Goal: Navigation & Orientation: Find specific page/section

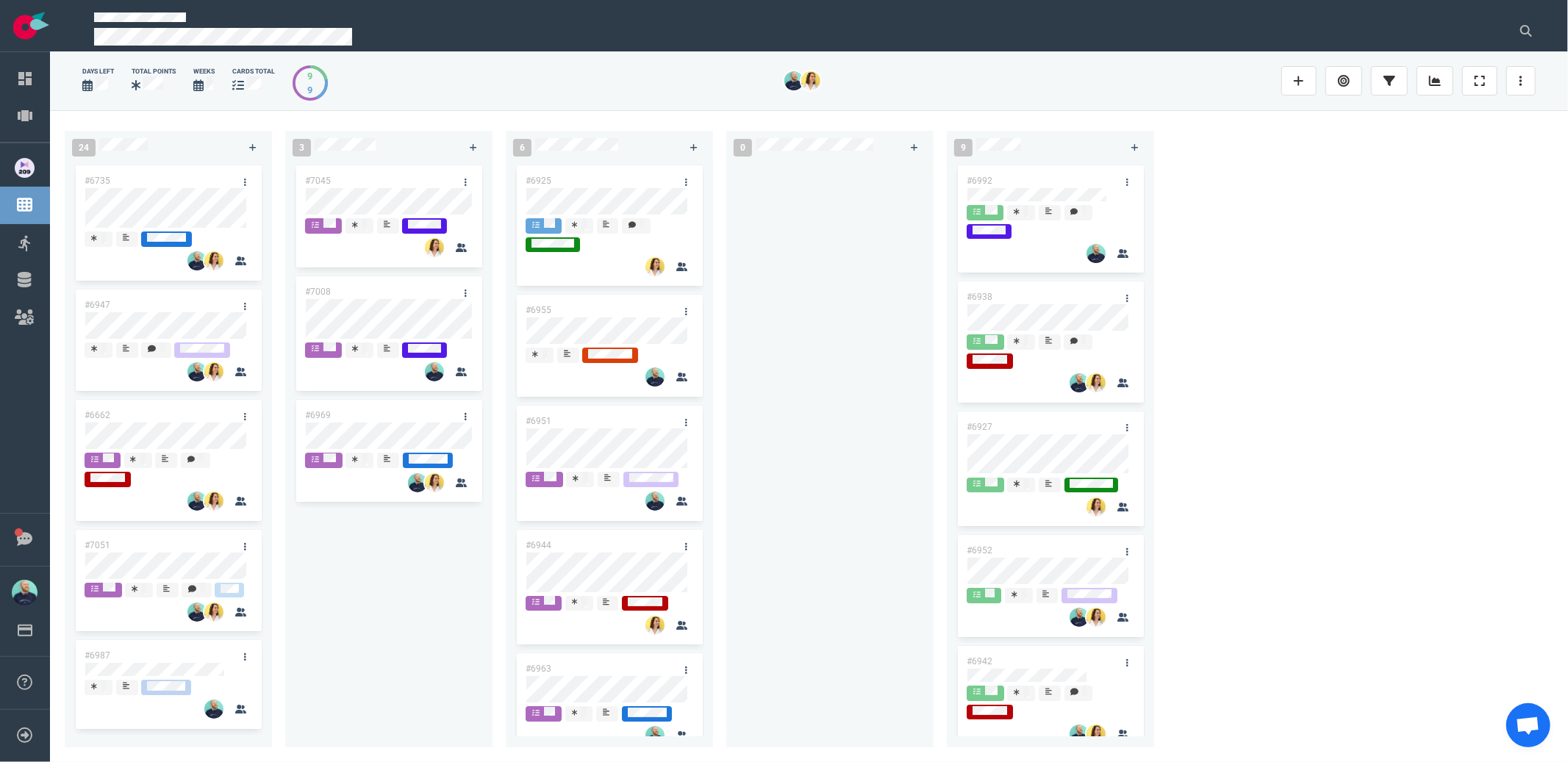
click at [821, 271] on div at bounding box center [830, 446] width 189 height 568
click at [394, 653] on div "#7045 #7008 #6969" at bounding box center [389, 446] width 189 height 568
click at [310, 691] on div "#7045 #7008 #6969" at bounding box center [389, 446] width 189 height 568
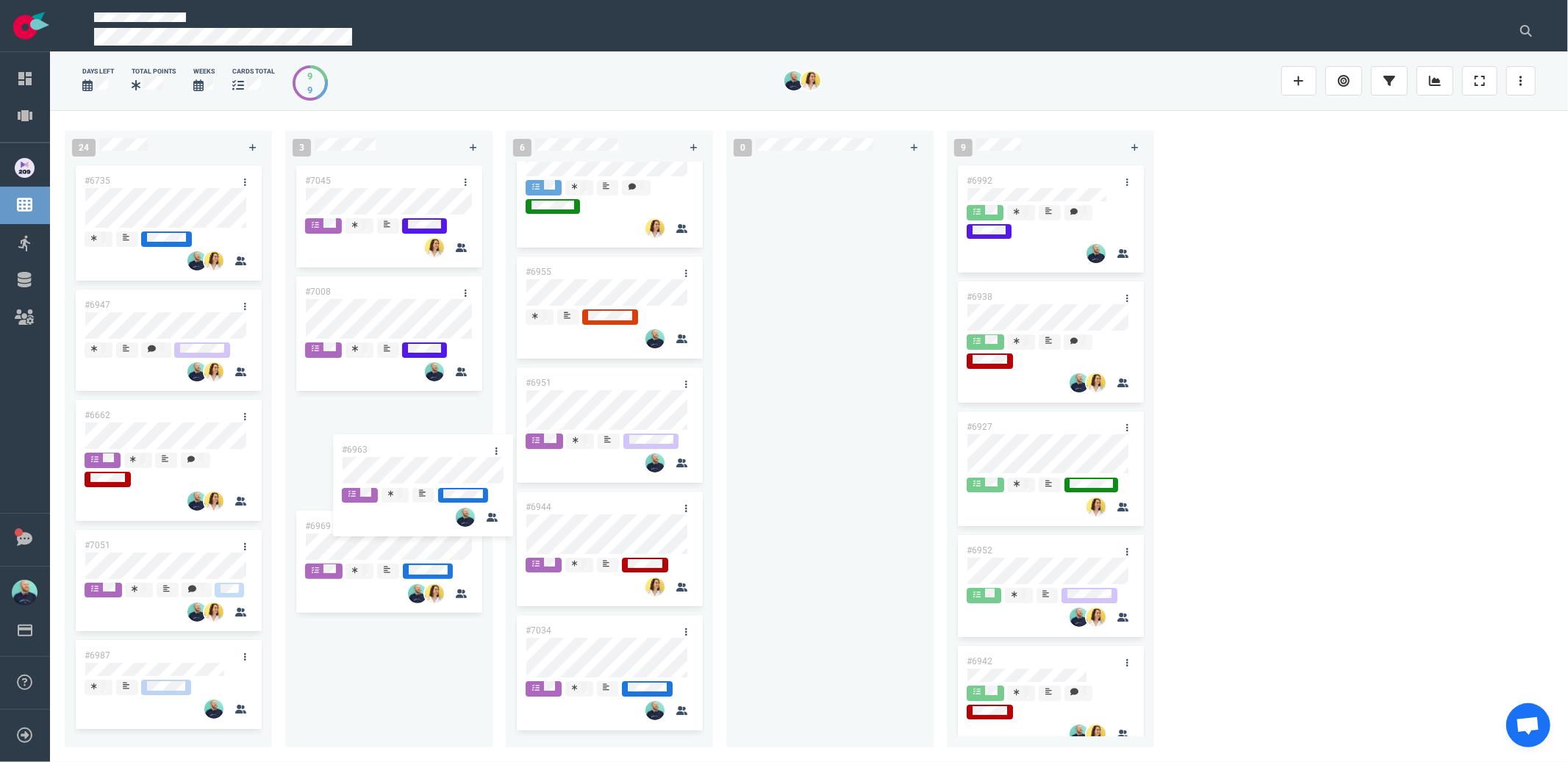
scroll to position [38, 0]
drag, startPoint x: 581, startPoint y: 626, endPoint x: 395, endPoint y: 441, distance: 262.3
click at [395, 441] on div "24 #6735 #6947 #6662 #7051 #6987 #6767 #6889 #6985 #7069 #6901 #6855 #6922 #702…" at bounding box center [809, 435] width 1518 height 651
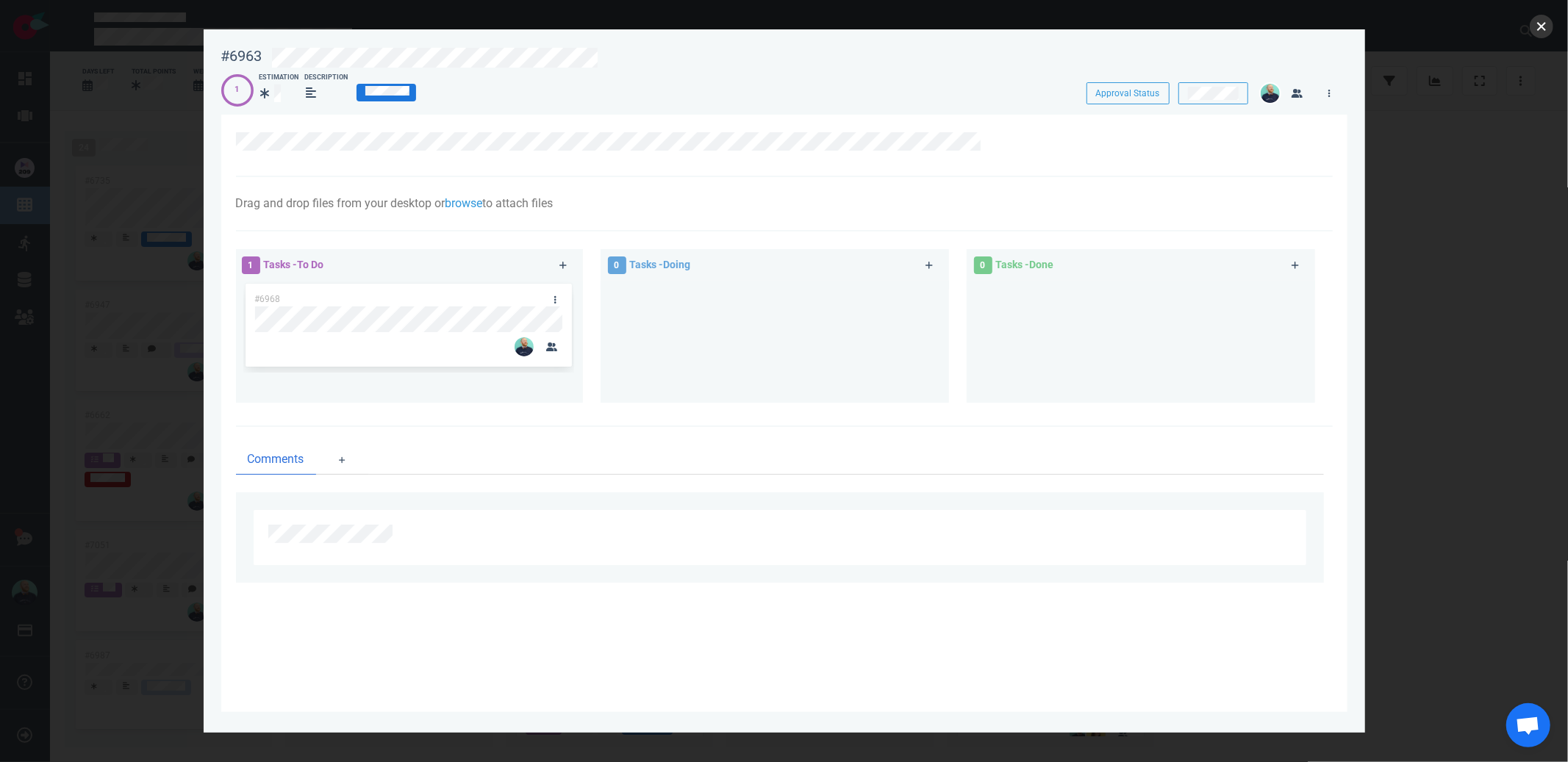
click at [1545, 28] on button "close" at bounding box center [1542, 26] width 24 height 24
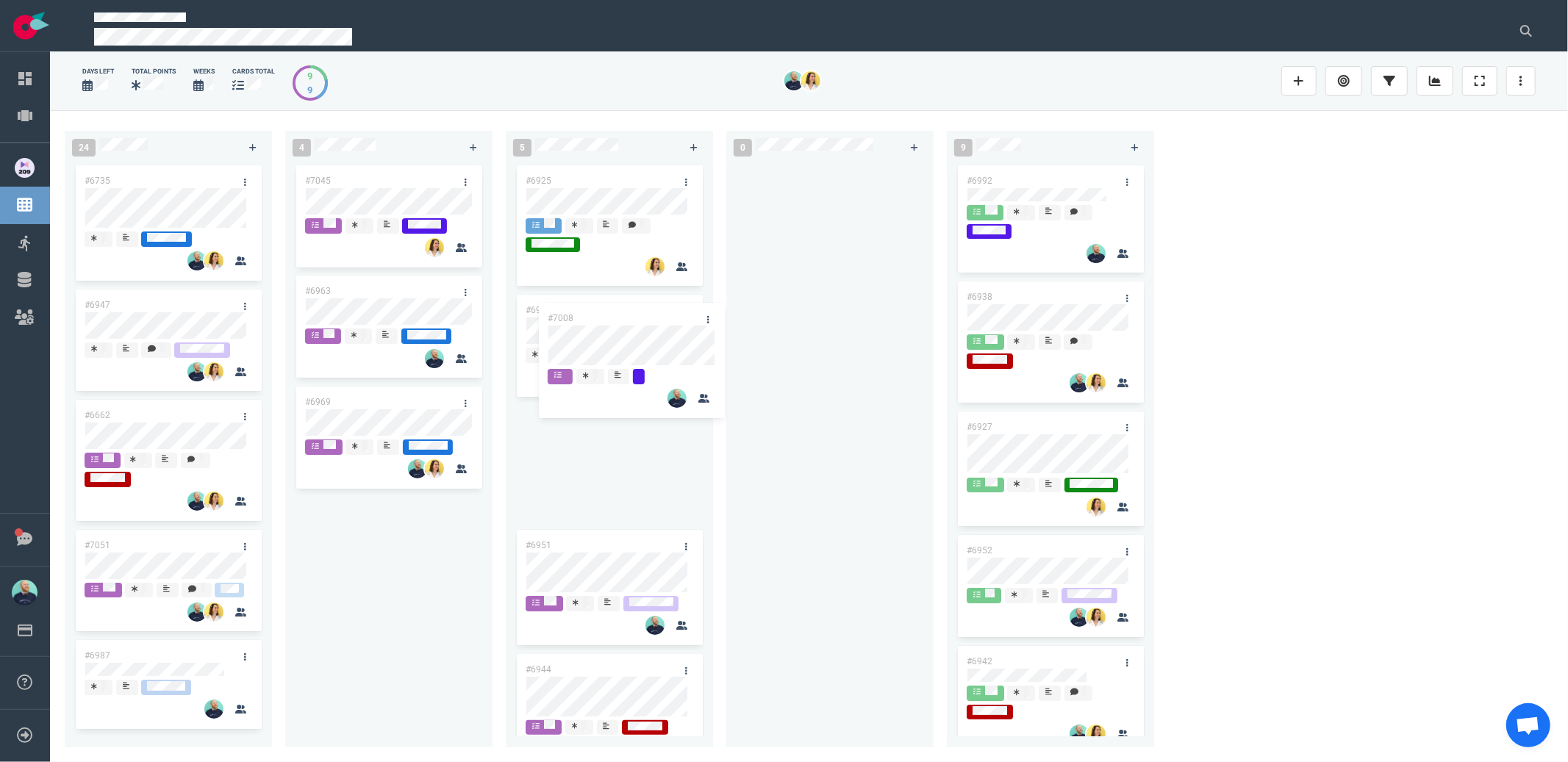
drag, startPoint x: 373, startPoint y: 291, endPoint x: 624, endPoint y: 310, distance: 251.7
click at [624, 310] on div "24 #6735 #6947 #6662 #7051 #6987 #6767 #6889 #6985 #7069 #6901 #6855 #6922 #702…" at bounding box center [809, 435] width 1518 height 651
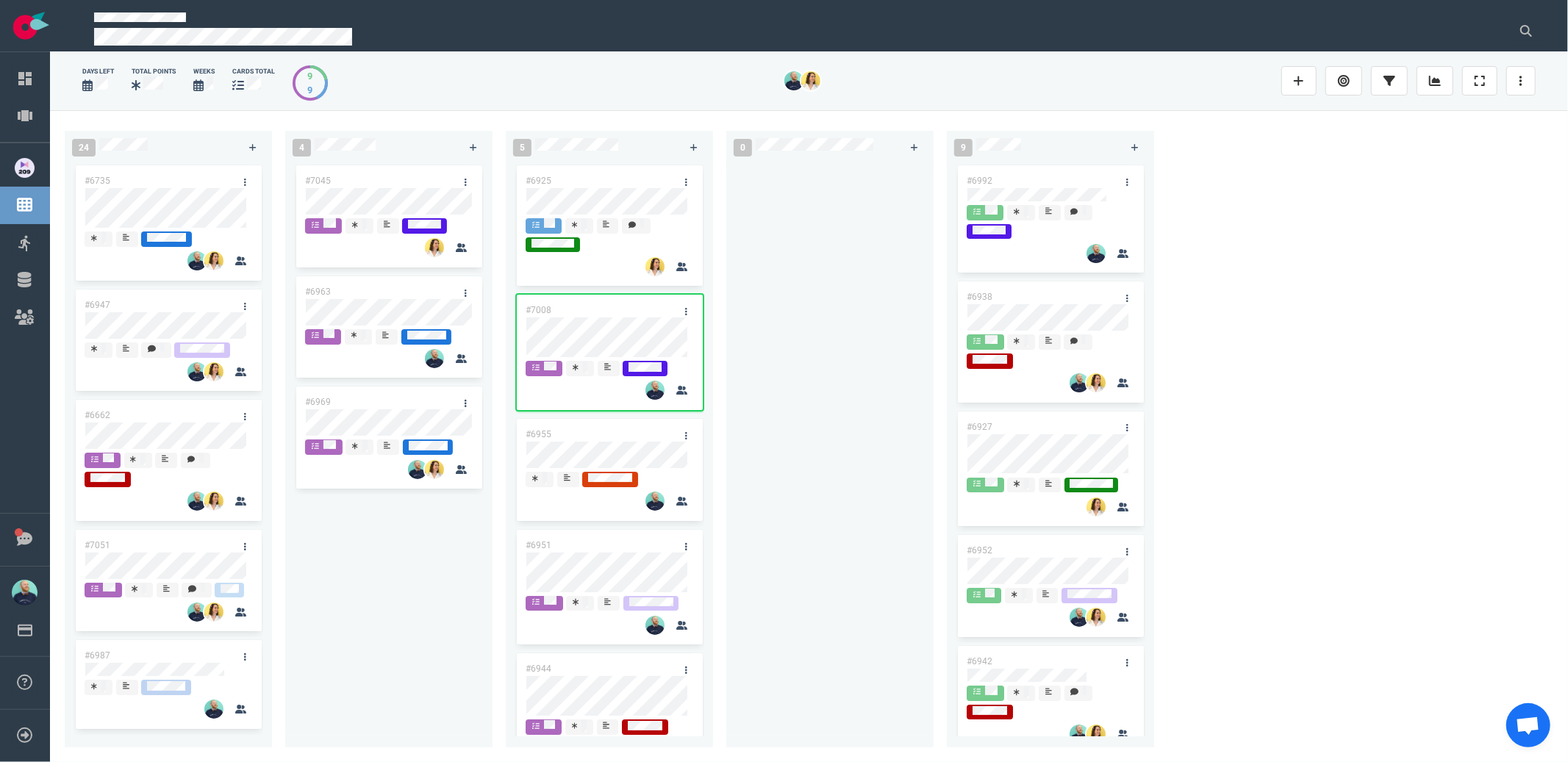
scroll to position [162, 0]
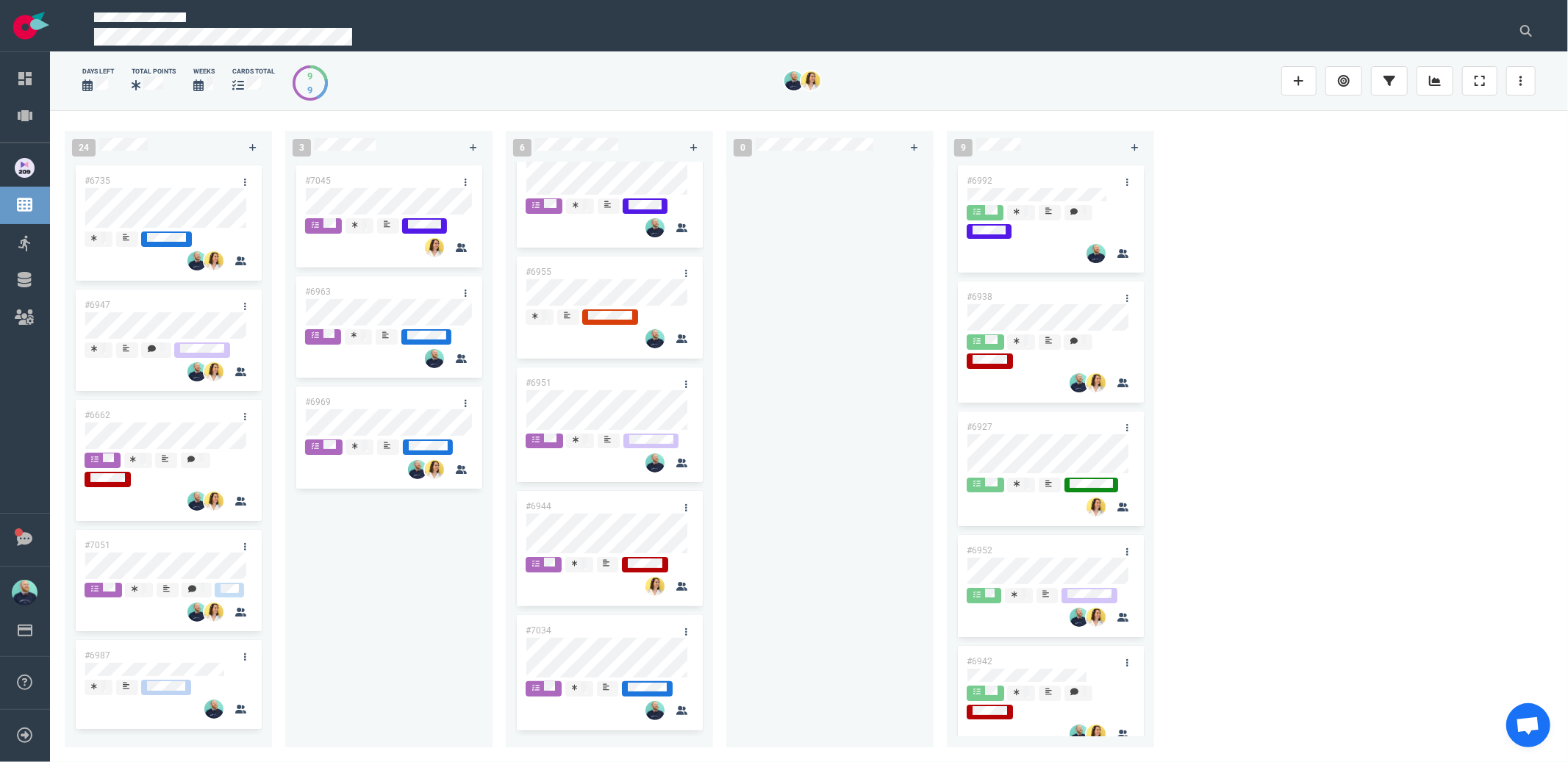
click at [453, 634] on div "#7045 #6963 #6969" at bounding box center [389, 446] width 189 height 568
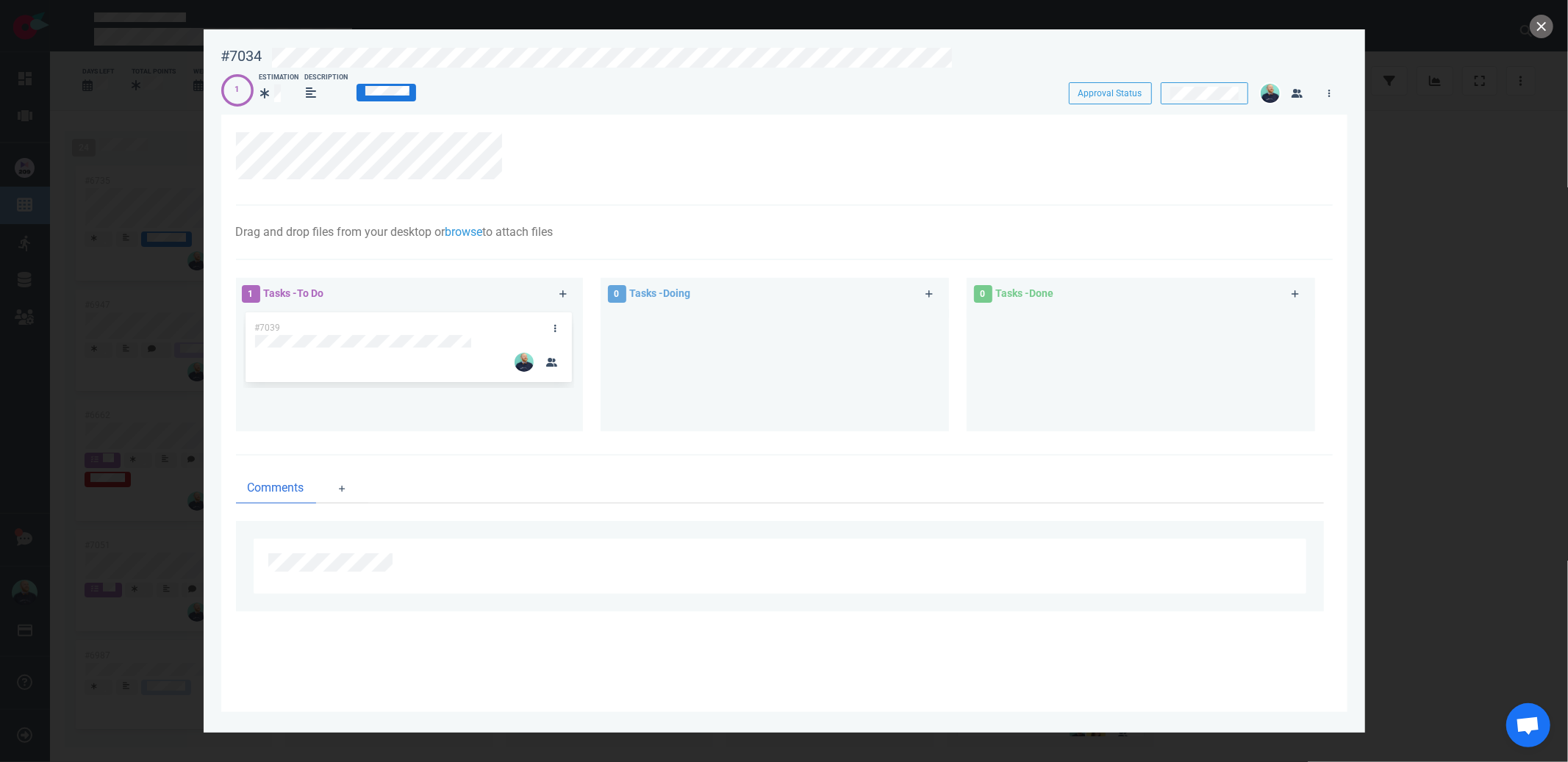
click at [687, 406] on div at bounding box center [774, 364] width 331 height 110
click at [1537, 23] on button "close" at bounding box center [1542, 26] width 24 height 24
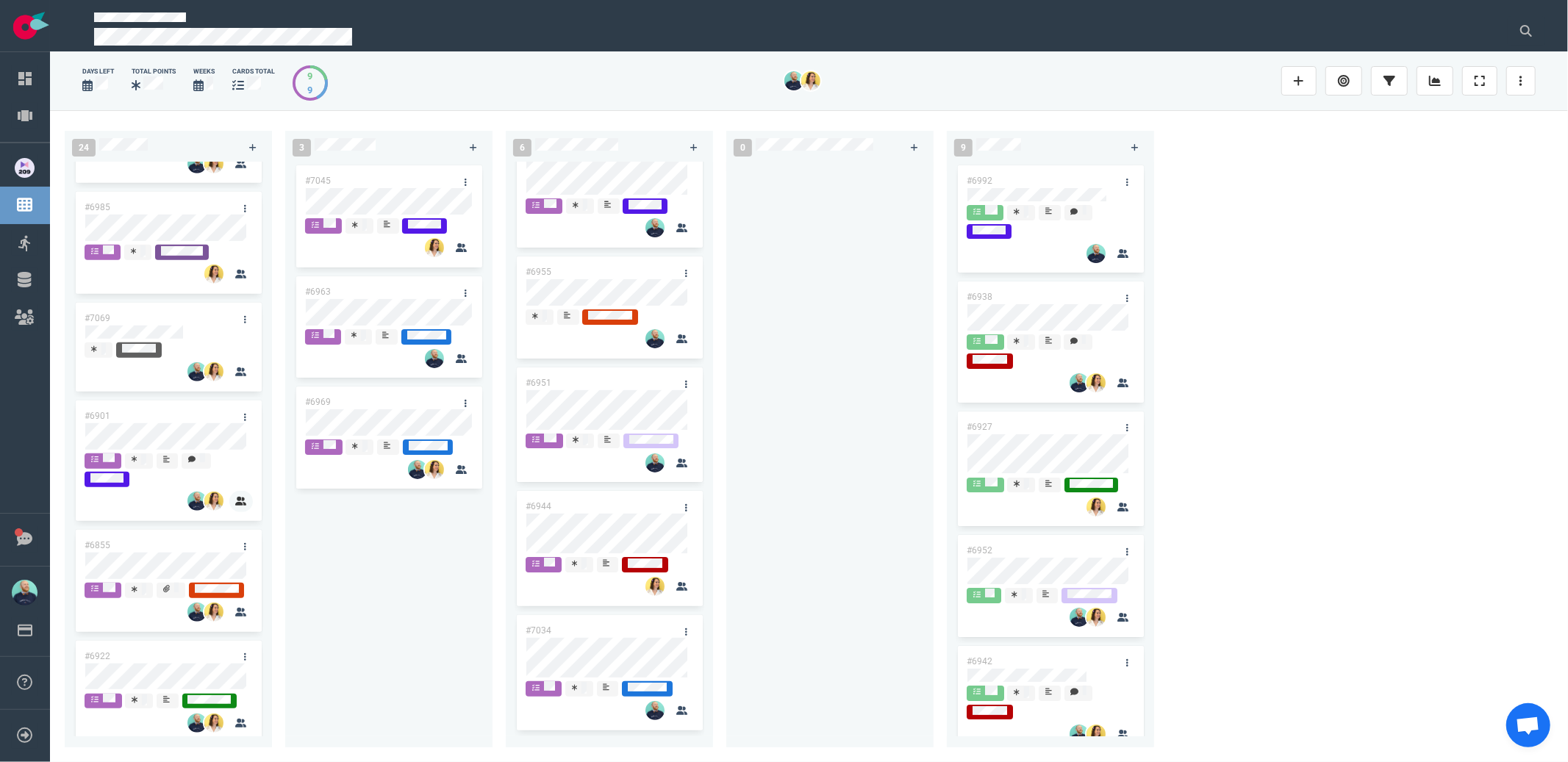
scroll to position [816, 0]
